Goal: Task Accomplishment & Management: Manage account settings

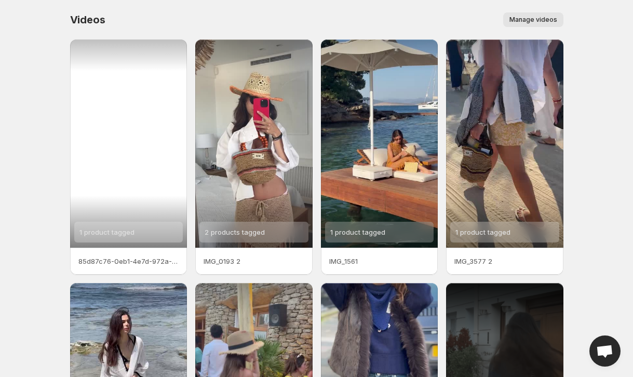
click at [157, 183] on div "1 product tagged" at bounding box center [128, 143] width 117 height 208
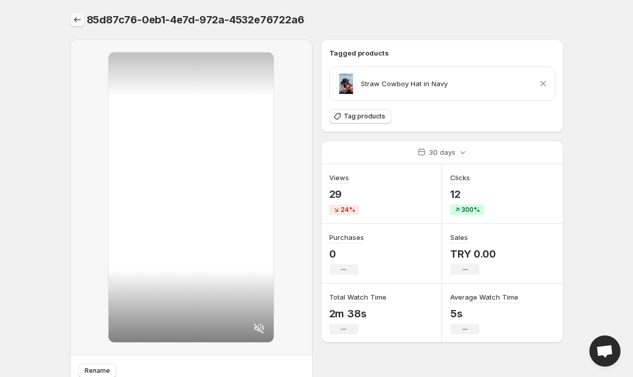
click at [77, 20] on icon "Settings" at bounding box center [77, 20] width 10 height 10
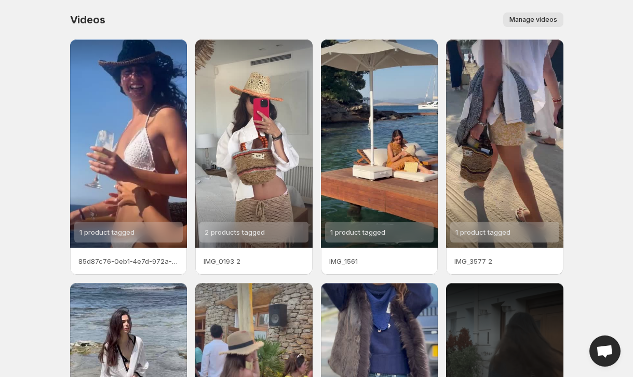
click at [549, 20] on span "Manage videos" at bounding box center [533, 20] width 48 height 8
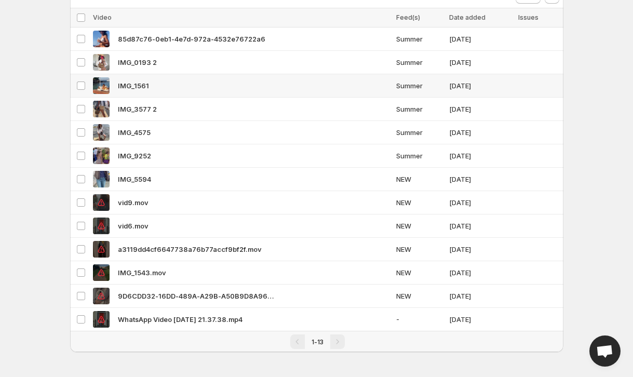
scroll to position [54, 0]
click at [353, 41] on div "85d87c76-0eb1-4e7d-972a-4532e76722a6" at bounding box center [241, 39] width 297 height 17
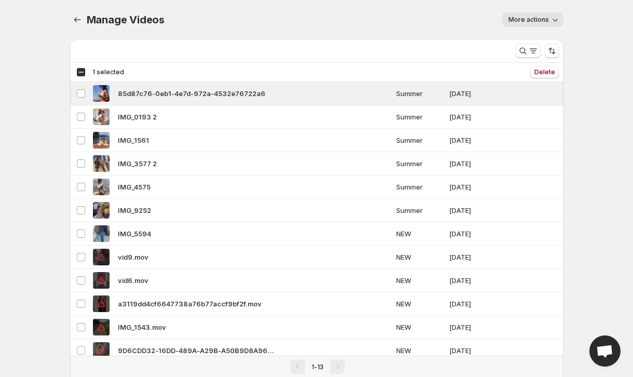
scroll to position [0, 0]
click at [545, 19] on span "More actions" at bounding box center [528, 20] width 40 height 8
click at [197, 96] on span "85d87c76-0eb1-4e7d-972a-4532e76722a6" at bounding box center [191, 93] width 147 height 10
